Goal: Find specific page/section: Find specific page/section

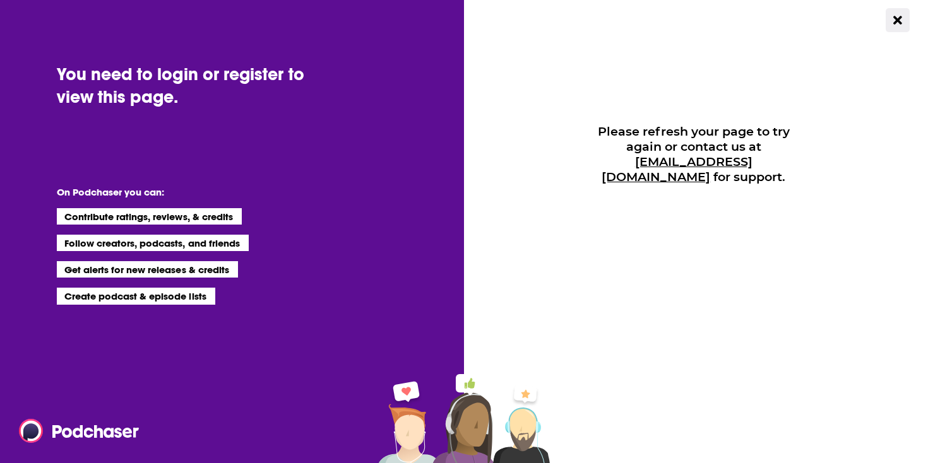
click at [897, 23] on icon "Close Button" at bounding box center [897, 20] width 8 height 12
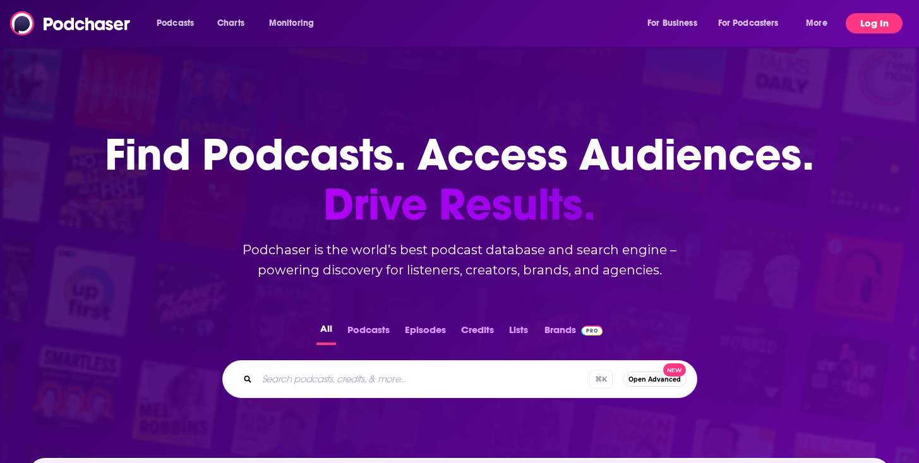
click at [892, 31] on button "Log In" at bounding box center [873, 23] width 57 height 20
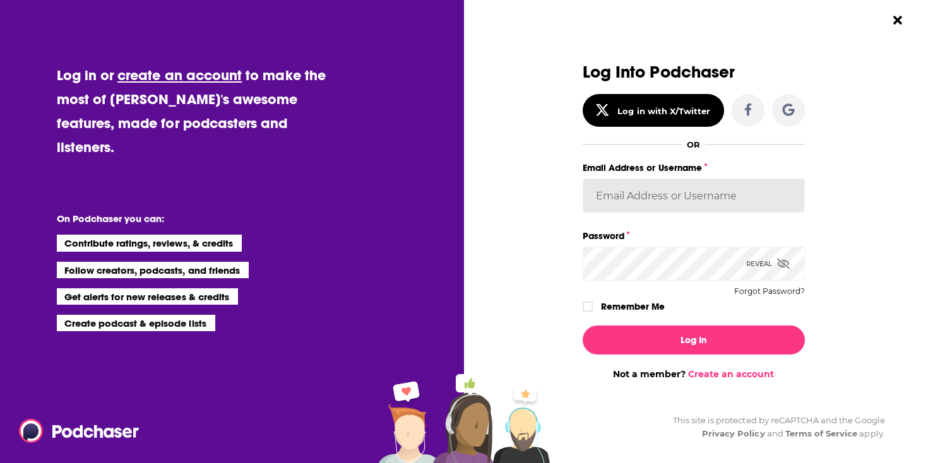
type input "[EMAIL_ADDRESS][DOMAIN_NAME]"
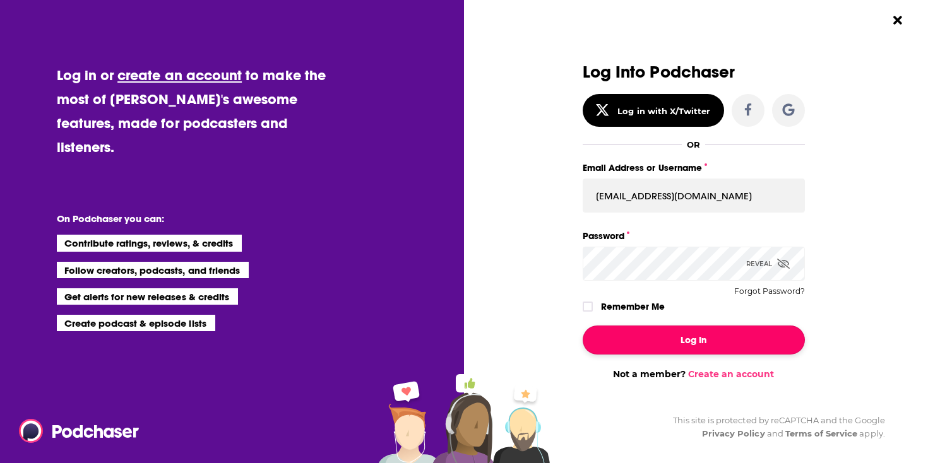
click at [678, 344] on button "Log In" at bounding box center [694, 340] width 222 height 29
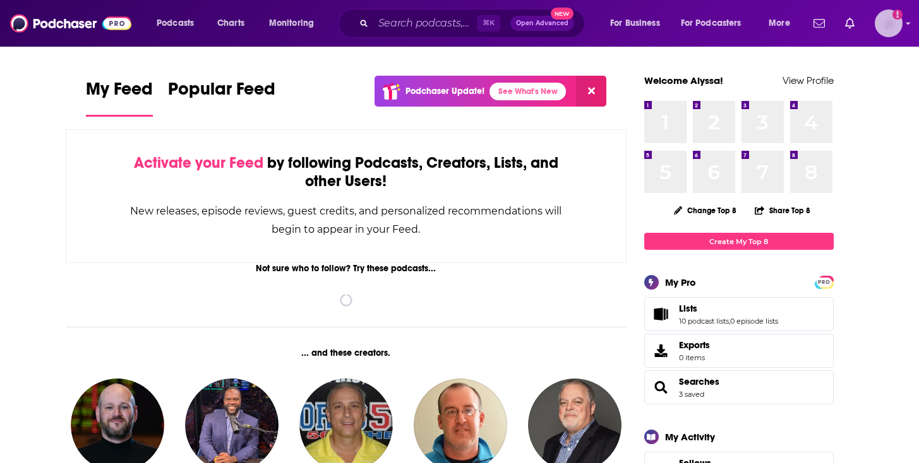
click at [907, 25] on icon "Show profile menu" at bounding box center [908, 24] width 4 height 3
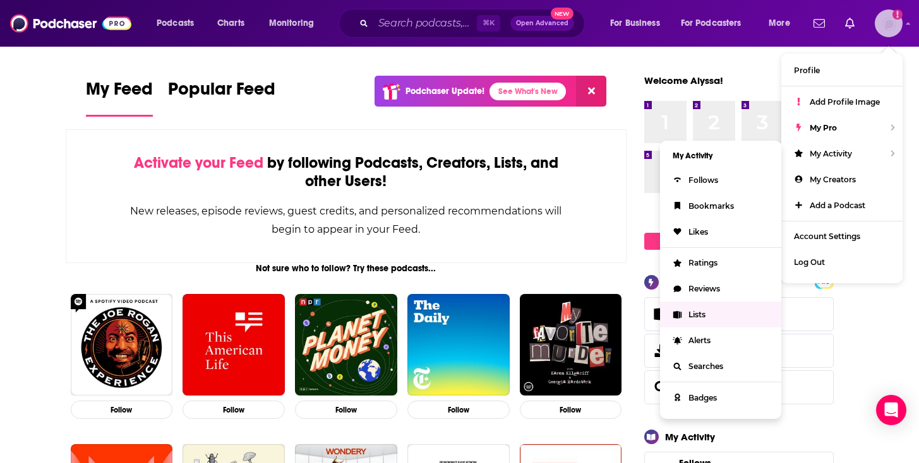
click at [702, 306] on link "Lists" at bounding box center [720, 315] width 121 height 26
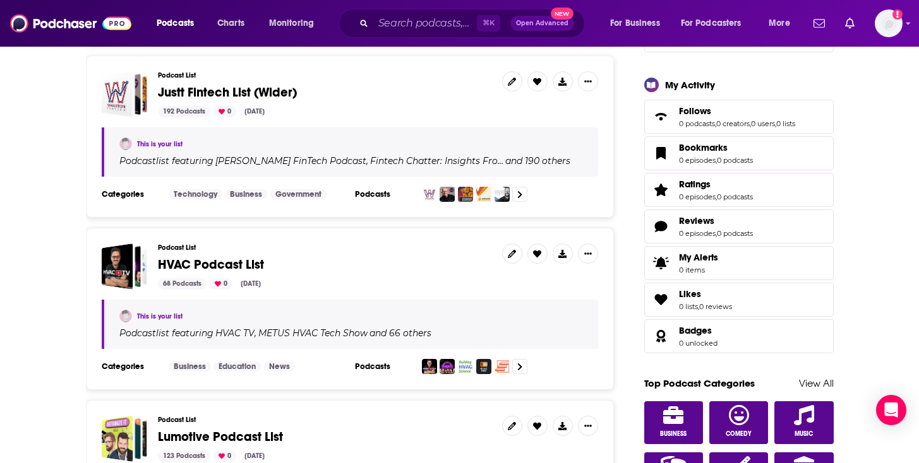
scroll to position [365, 0]
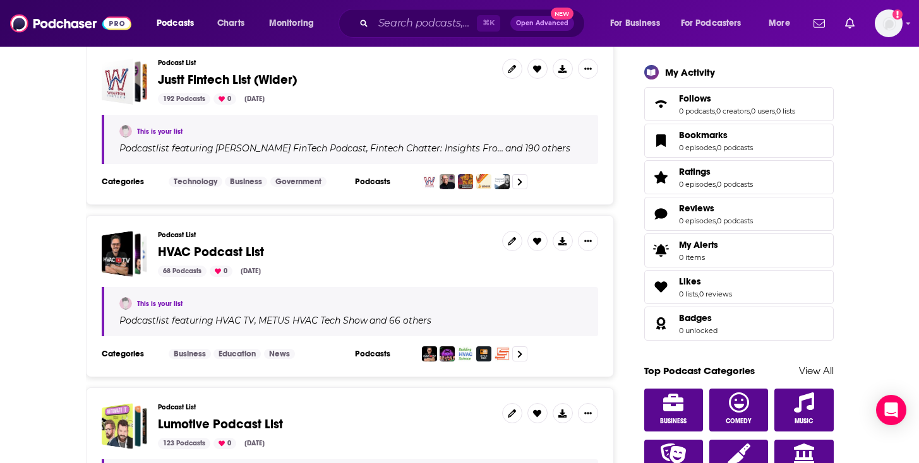
click at [325, 236] on h3 "Podcast List" at bounding box center [325, 235] width 334 height 8
click at [336, 261] on div "Podcast List HVAC Podcast List 68 Podcasts 0 [DATE]" at bounding box center [325, 254] width 334 height 46
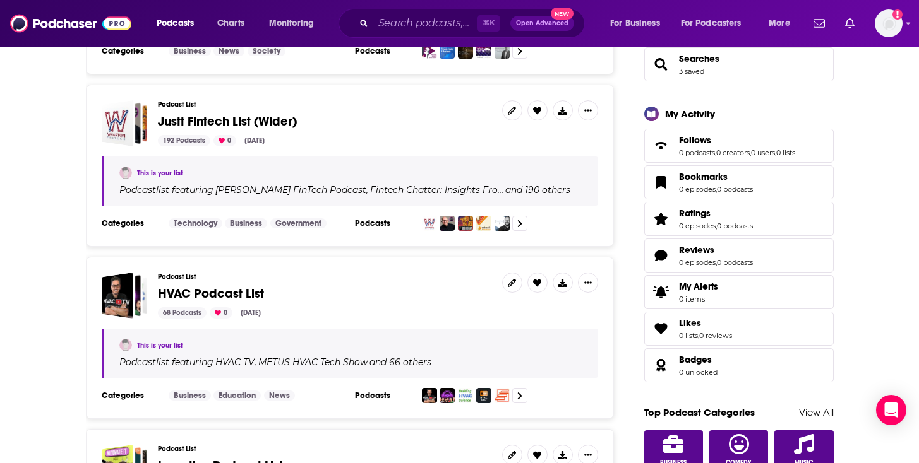
scroll to position [328, 0]
